Goal: Communication & Community: Answer question/provide support

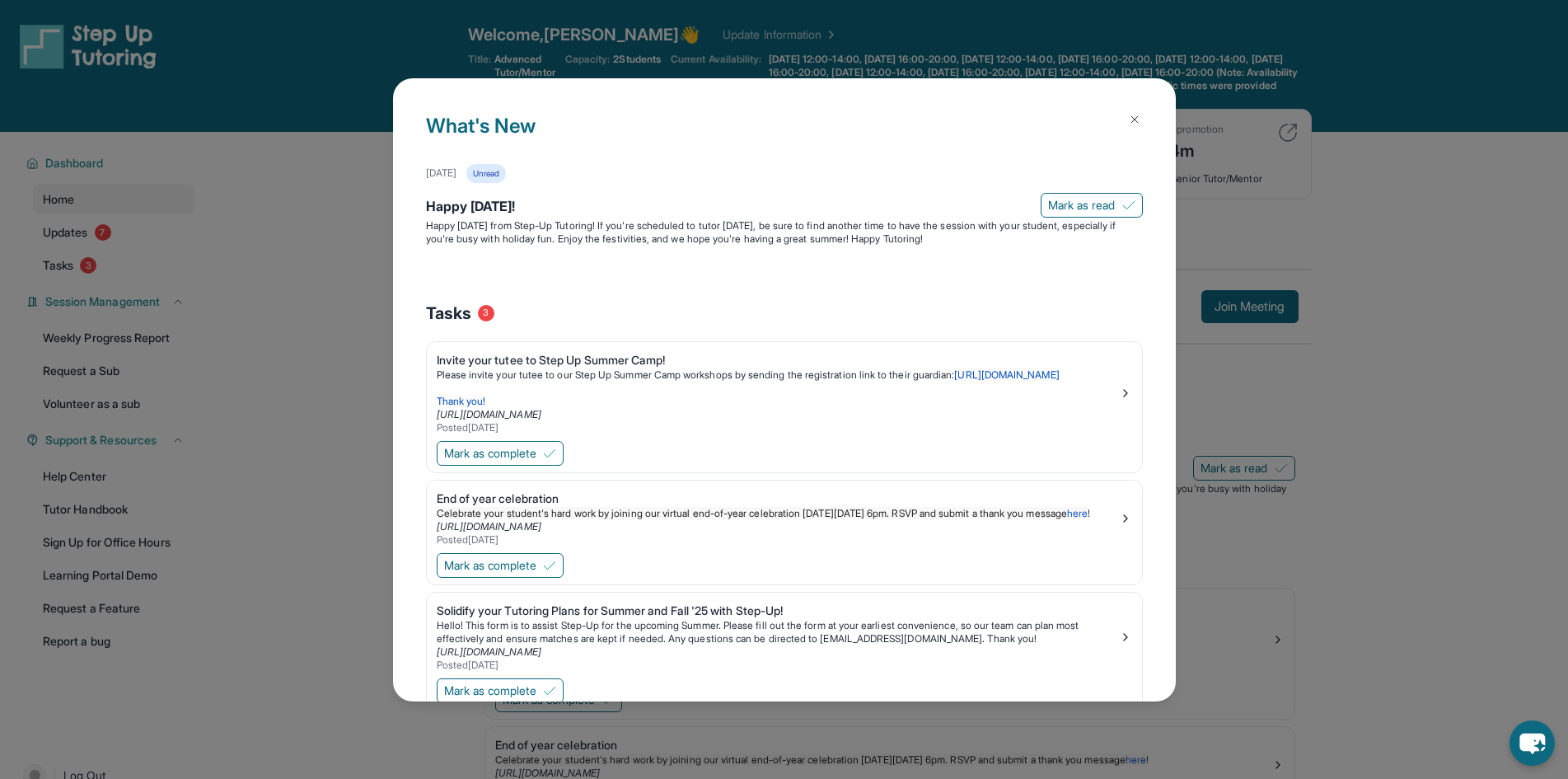
click at [1132, 108] on button at bounding box center [1135, 119] width 33 height 33
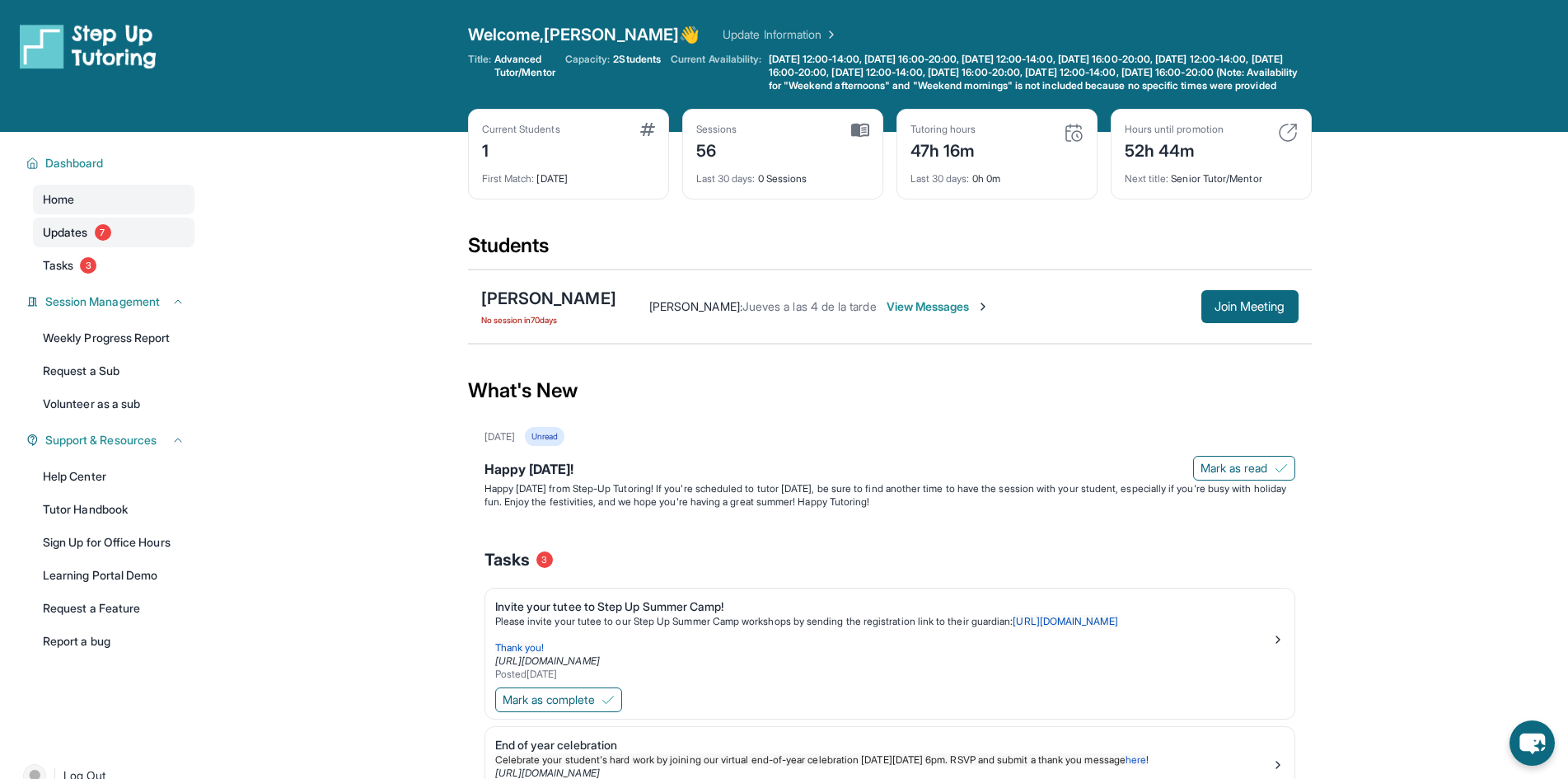
click at [104, 241] on span "7" at bounding box center [103, 232] width 16 height 16
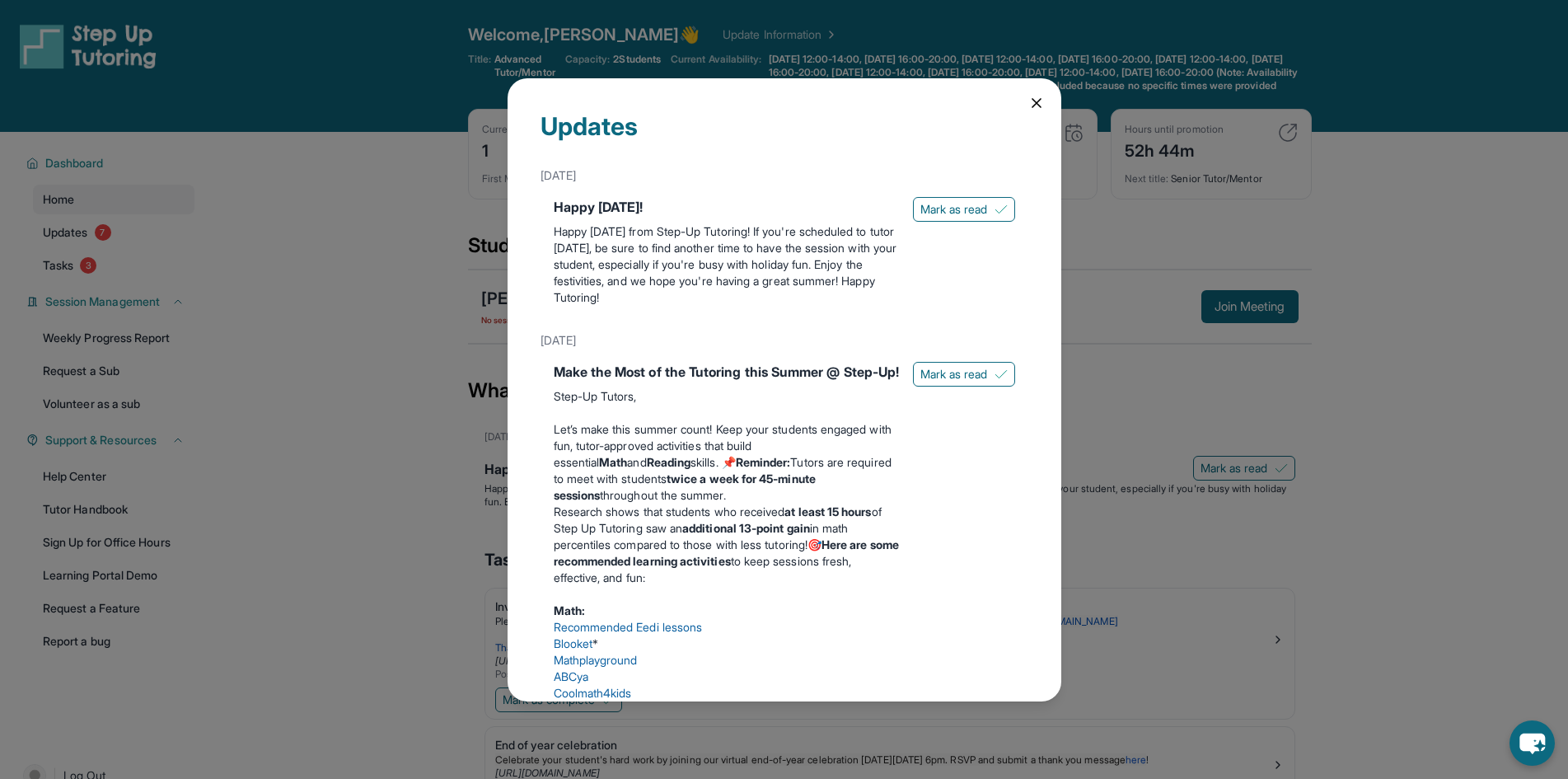
click at [1028, 97] on icon at bounding box center [1036, 103] width 16 height 16
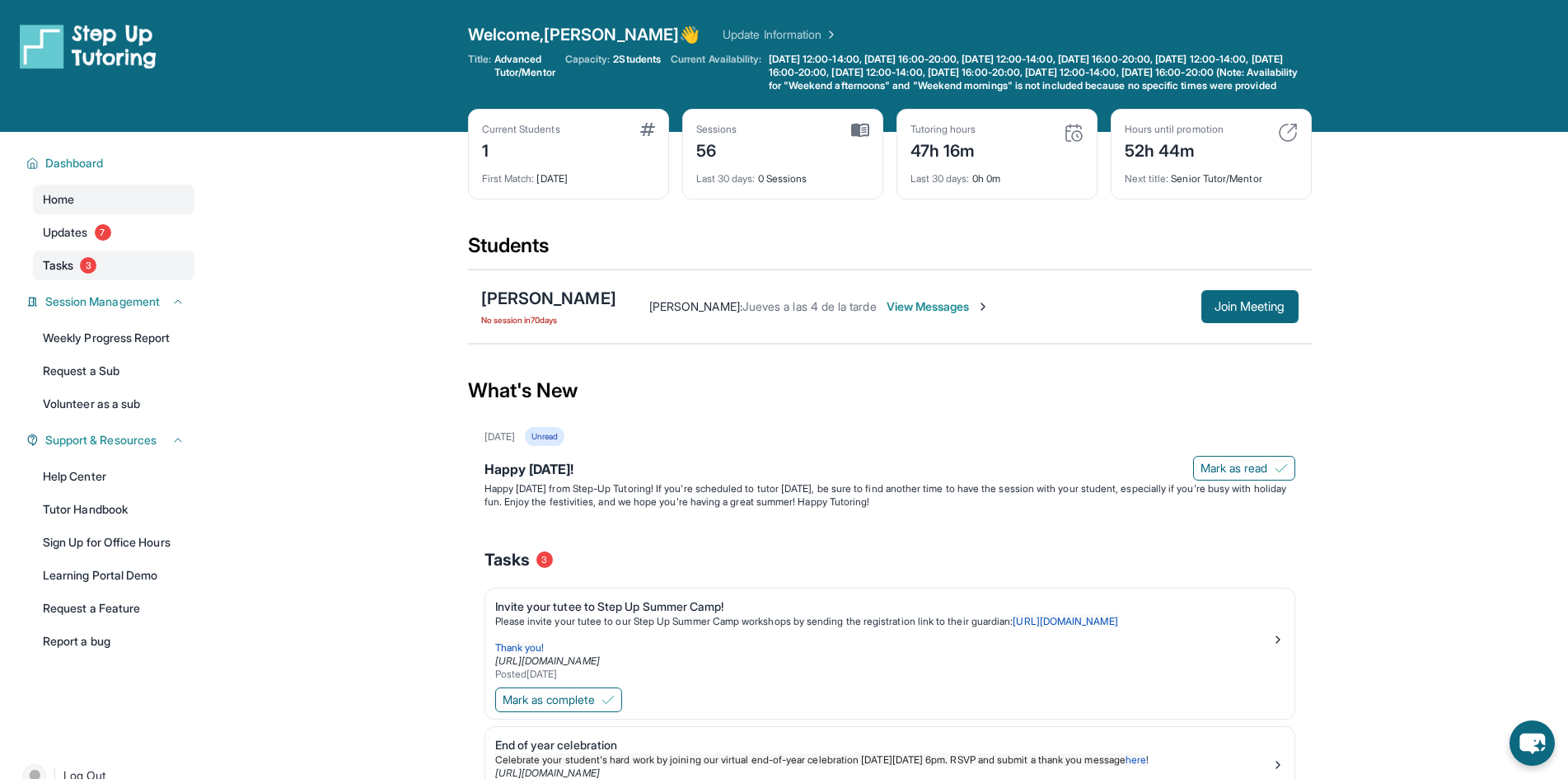
click at [72, 274] on span "Tasks" at bounding box center [58, 265] width 31 height 16
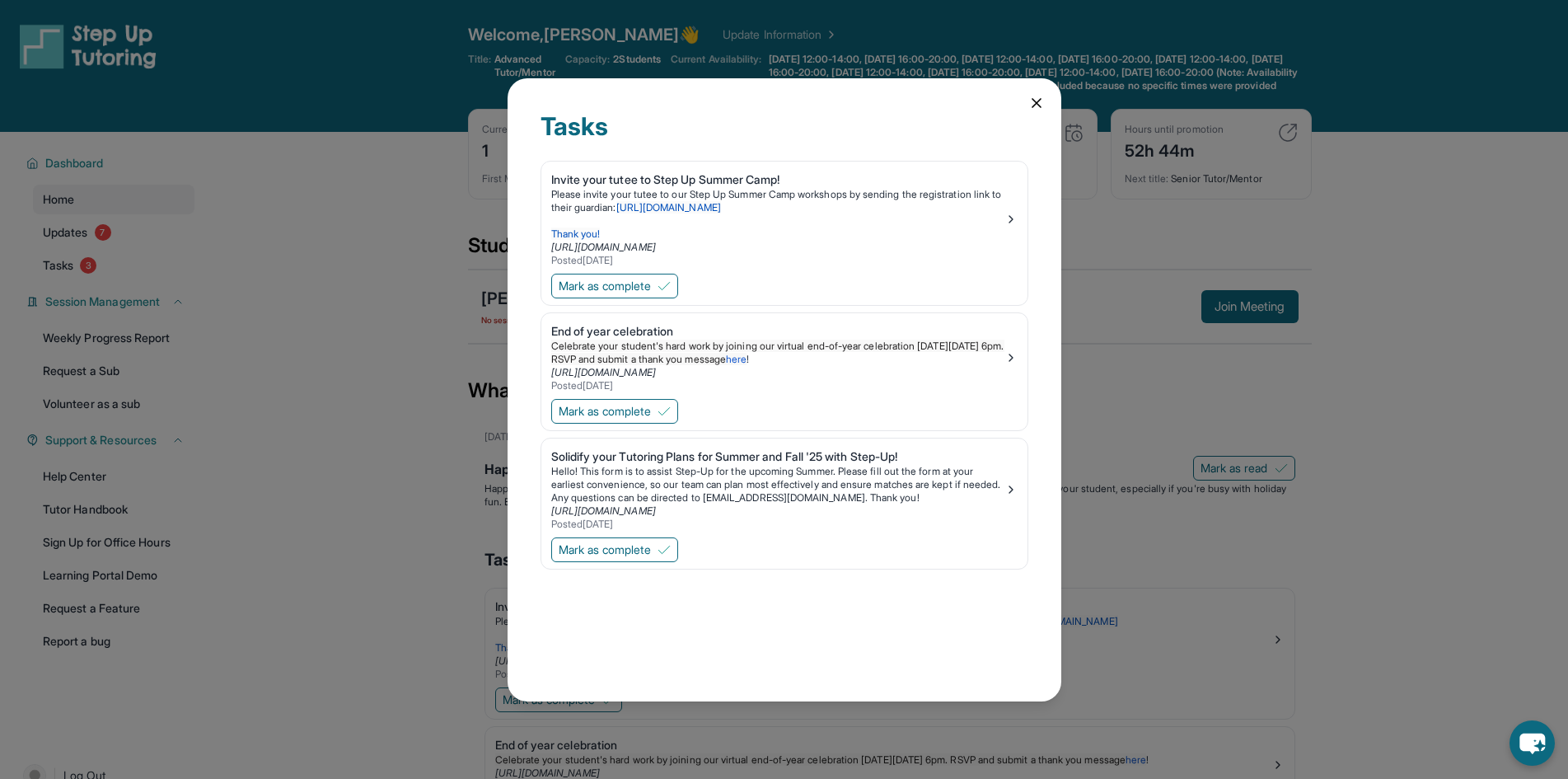
click at [995, 91] on div "Tasks Invite your tutee to Step Up Summer Camp! Please invite your tutee to our…" at bounding box center [784, 390] width 553 height 623
drag, startPoint x: 995, startPoint y: 91, endPoint x: 1025, endPoint y: 101, distance: 31.6
click at [1025, 101] on div "Tasks Invite your tutee to Step Up Summer Camp! Please invite your tutee to our…" at bounding box center [784, 390] width 553 height 623
click at [1028, 101] on icon at bounding box center [1036, 103] width 16 height 16
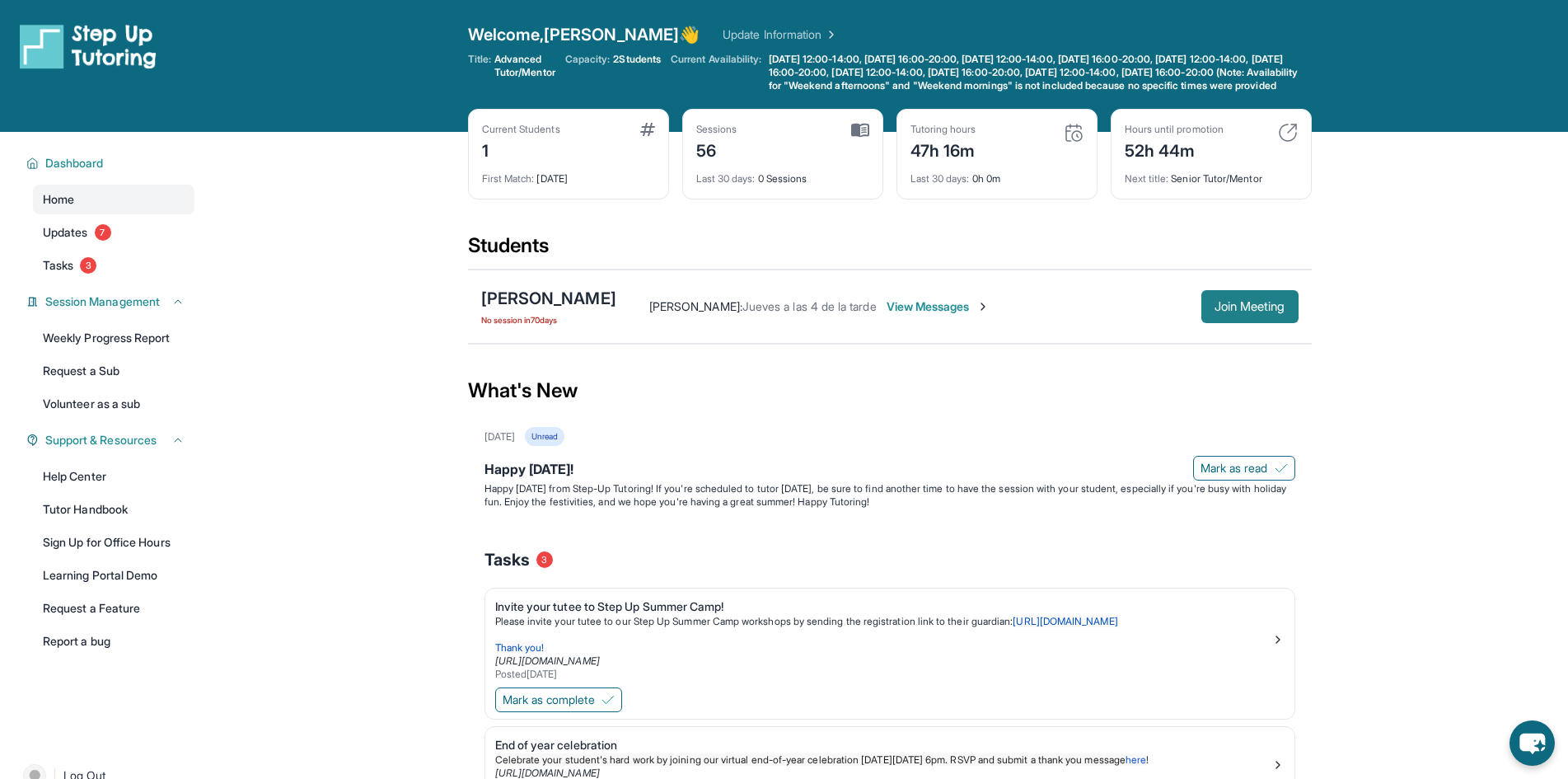
click at [1253, 312] on span "Join Meeting" at bounding box center [1250, 307] width 71 height 10
click at [1404, 365] on main "Current Students 1 First Match : [DATE] Sessions 56 Last 30 days : 0 Sessions T…" at bounding box center [889, 575] width 1357 height 887
click at [130, 353] on link "Weekly Progress Report" at bounding box center [113, 338] width 162 height 30
click at [723, 31] on link "Update Information" at bounding box center [780, 34] width 115 height 16
click at [1451, 314] on main "Current Students 1 First Match : [DATE] Sessions 56 Last 30 days : 0 Sessions T…" at bounding box center [889, 575] width 1357 height 887
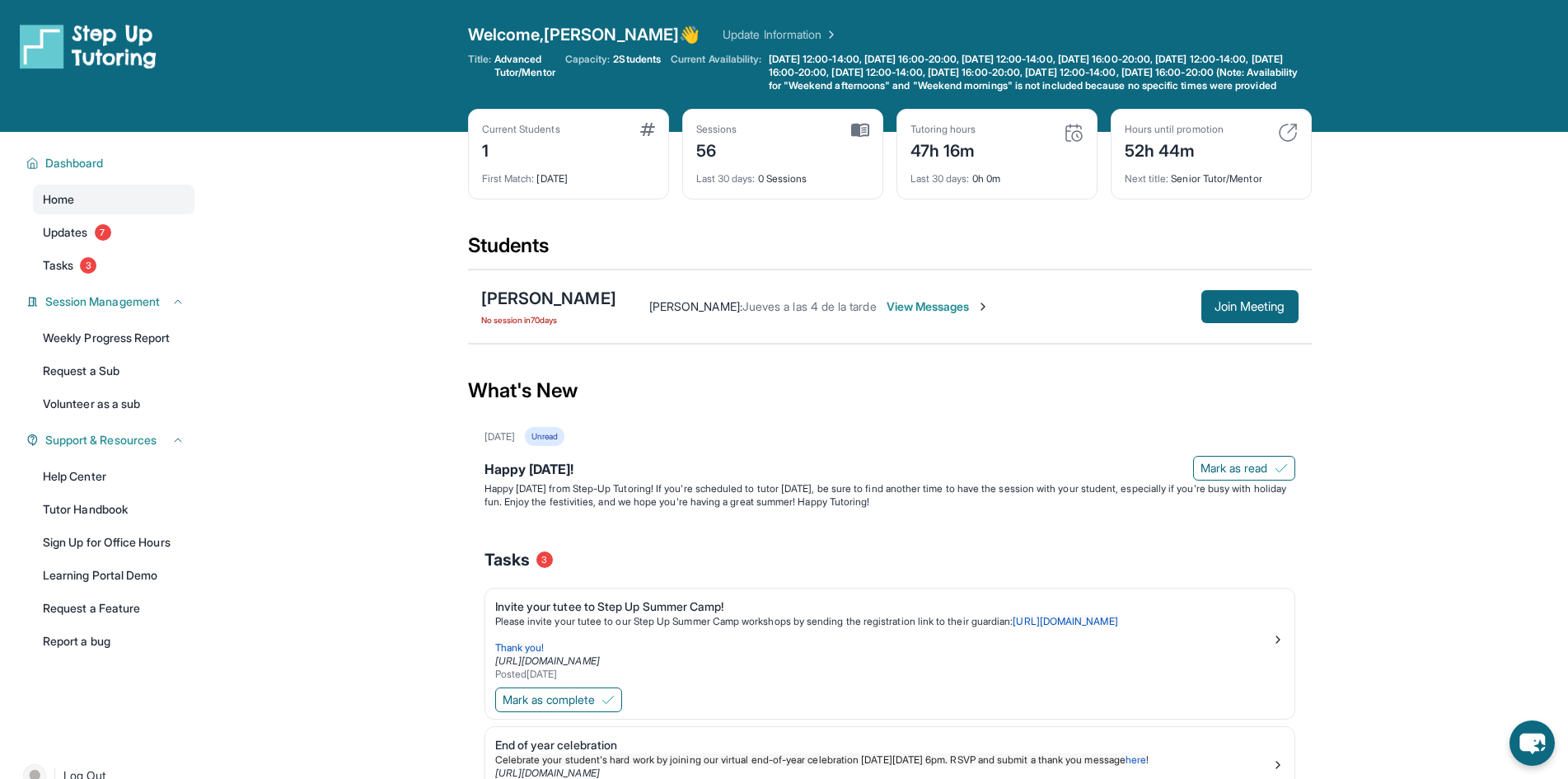
click at [951, 315] on span "View Messages" at bounding box center [938, 306] width 103 height 16
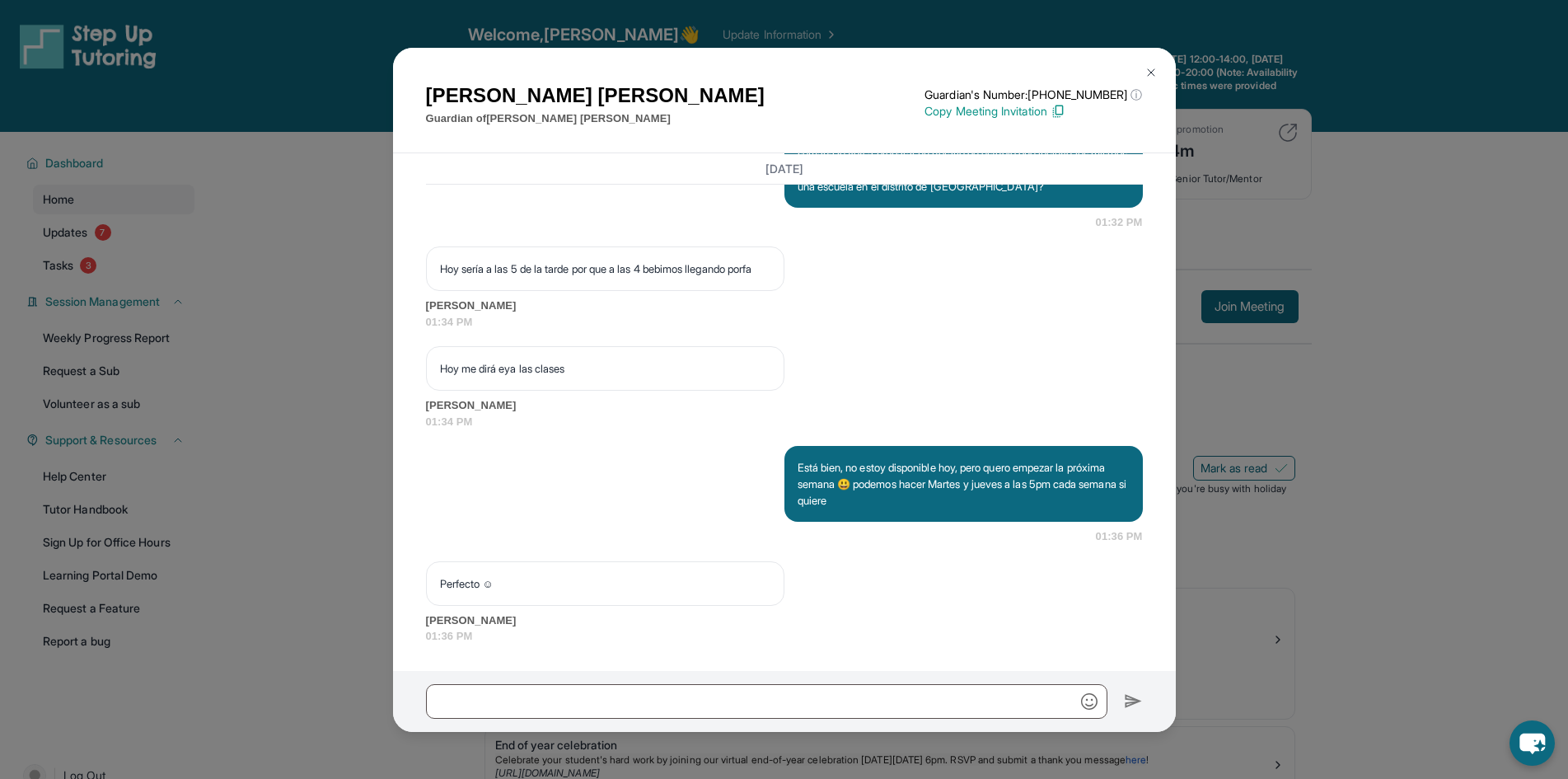
scroll to position [42684, 0]
click at [646, 696] on input "text" at bounding box center [766, 702] width 681 height 35
type input "**********"
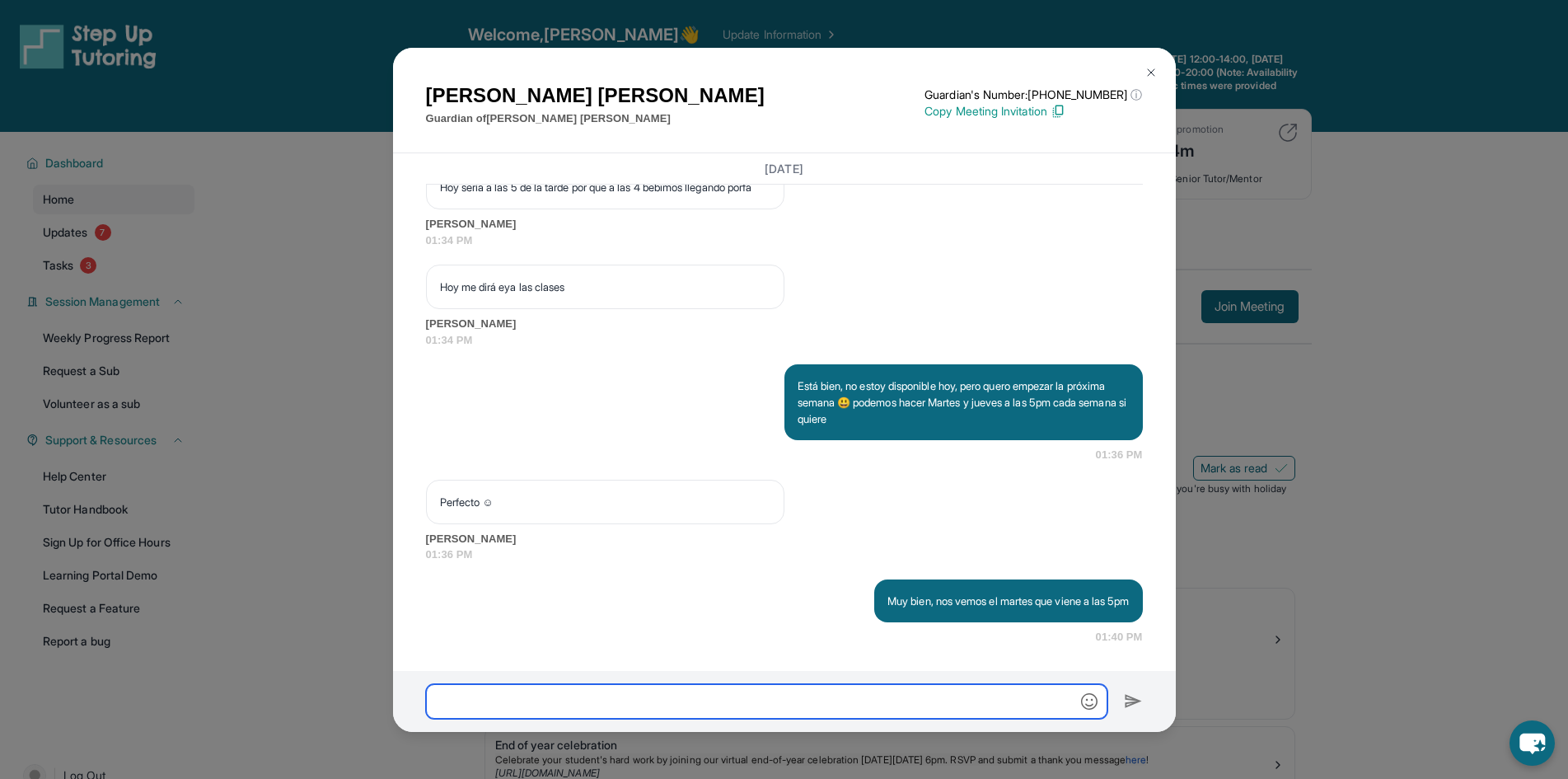
scroll to position [42766, 0]
click at [272, 557] on div "[PERSON_NAME] Guardian of [PERSON_NAME] Guardian's Number: [PHONE_NUMBER] ⓘ Thi…" at bounding box center [784, 389] width 1568 height 779
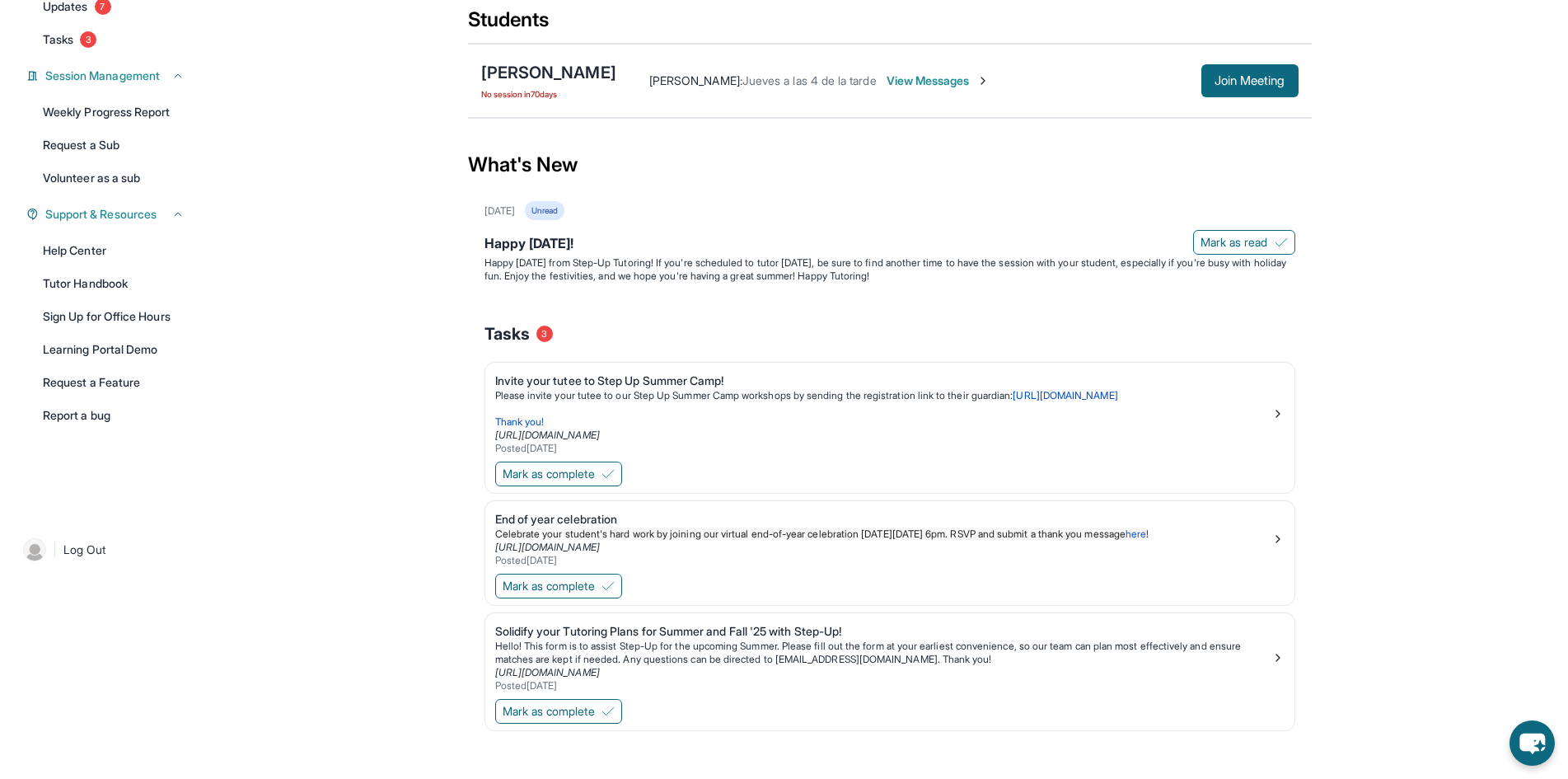
scroll to position [254, 0]
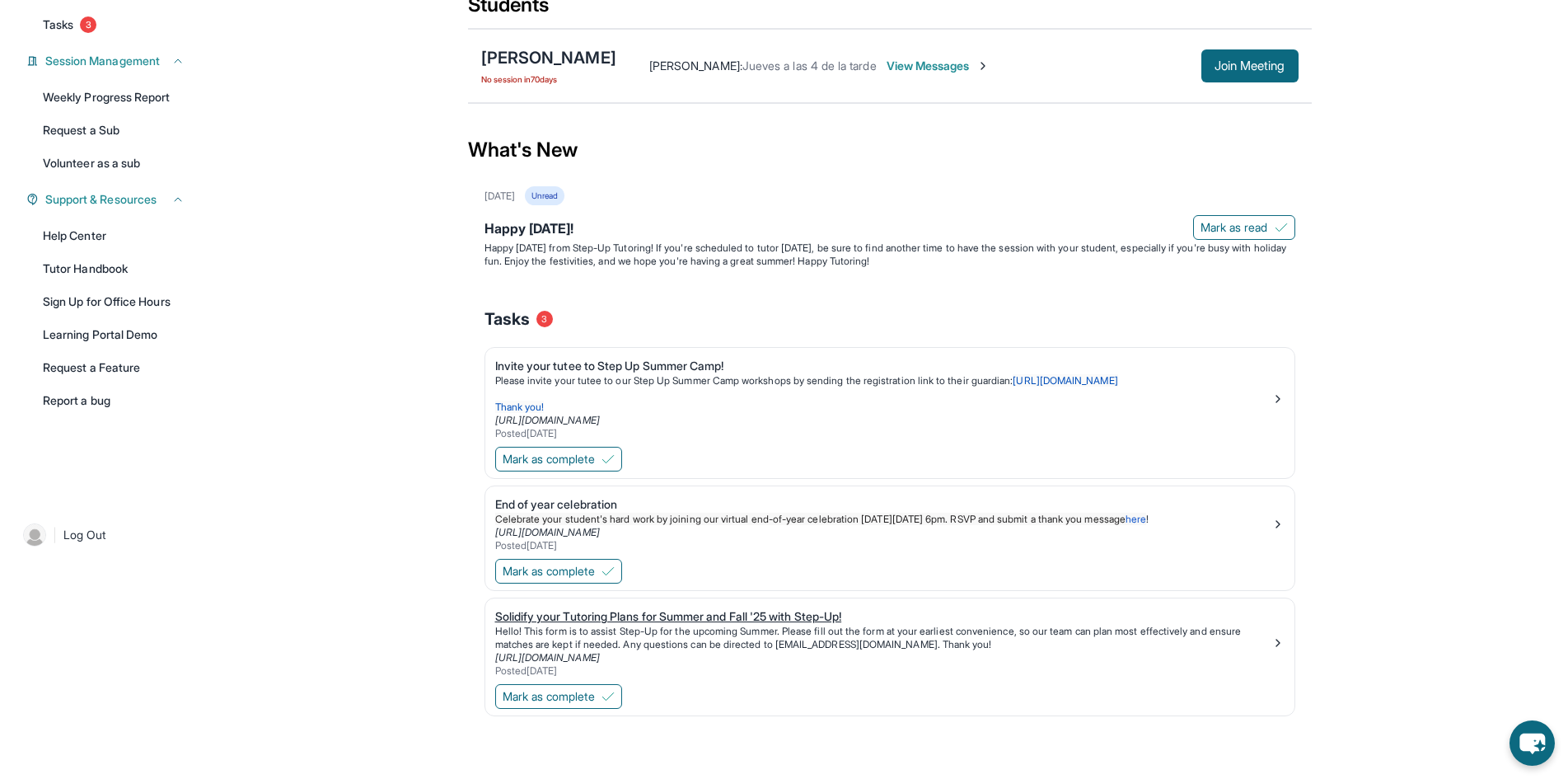
click at [600, 628] on p "Hello! This form is to assist Step-Up for the upcoming Summer. Please fill out …" at bounding box center [883, 638] width 776 height 26
